Goal: Navigation & Orientation: Find specific page/section

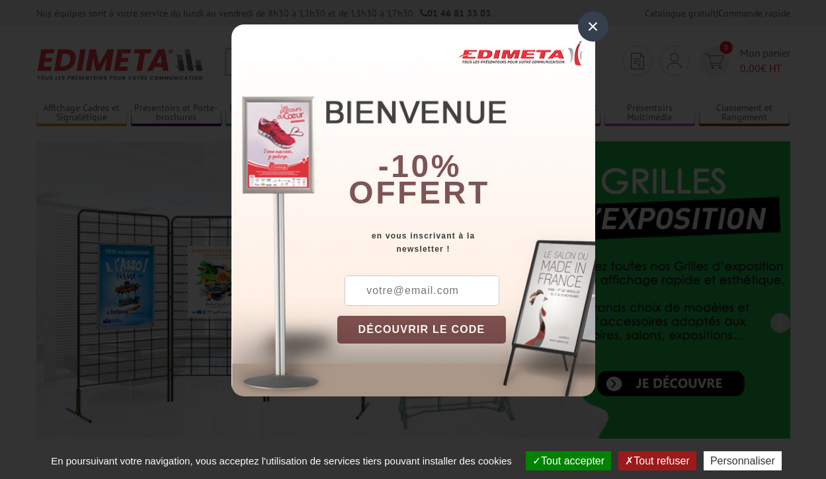
click at [567, 461] on button "Tout accepter" at bounding box center [568, 461] width 85 height 19
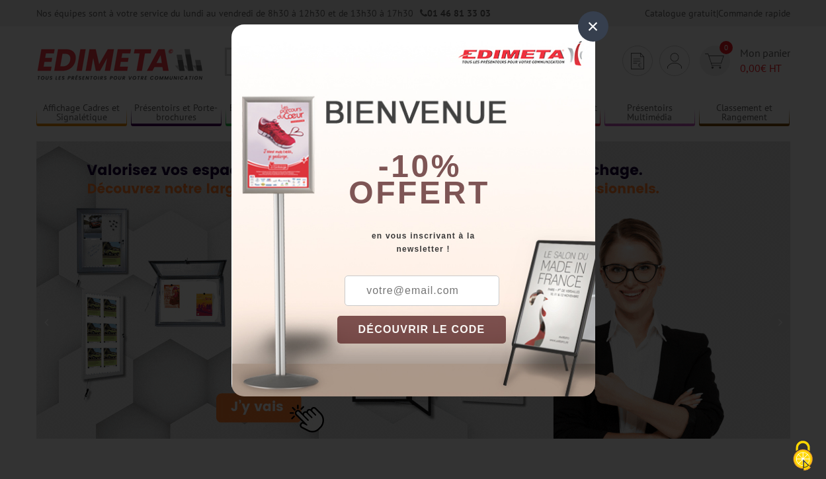
click at [593, 26] on div "×" at bounding box center [593, 26] width 30 height 30
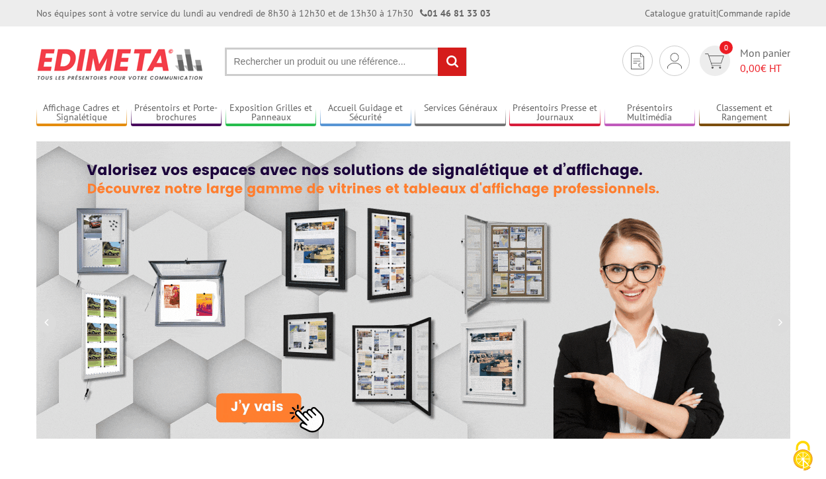
click at [0, 0] on div "Nos équipes sont à votre service du lundi au vendredi de 8h30 à 12h30 et de 13h…" at bounding box center [413, 13] width 826 height 26
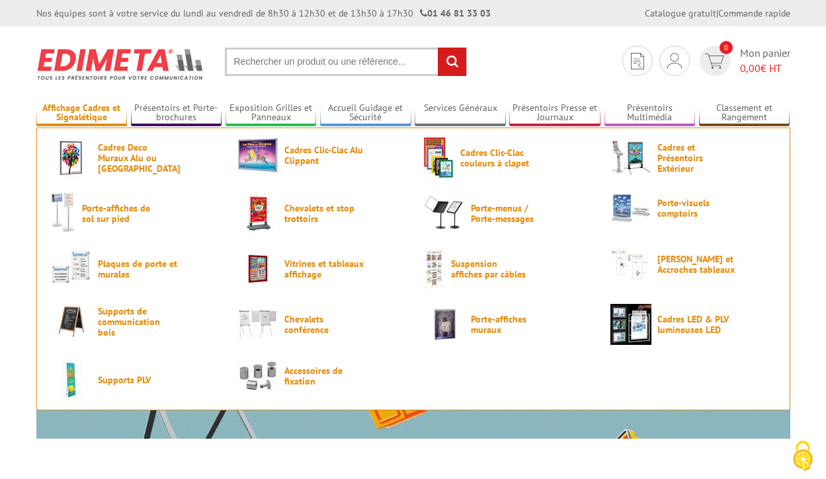
click at [81, 113] on link "Affichage Cadres et Signalétique" at bounding box center [81, 113] width 91 height 22
